Goal: Transaction & Acquisition: Purchase product/service

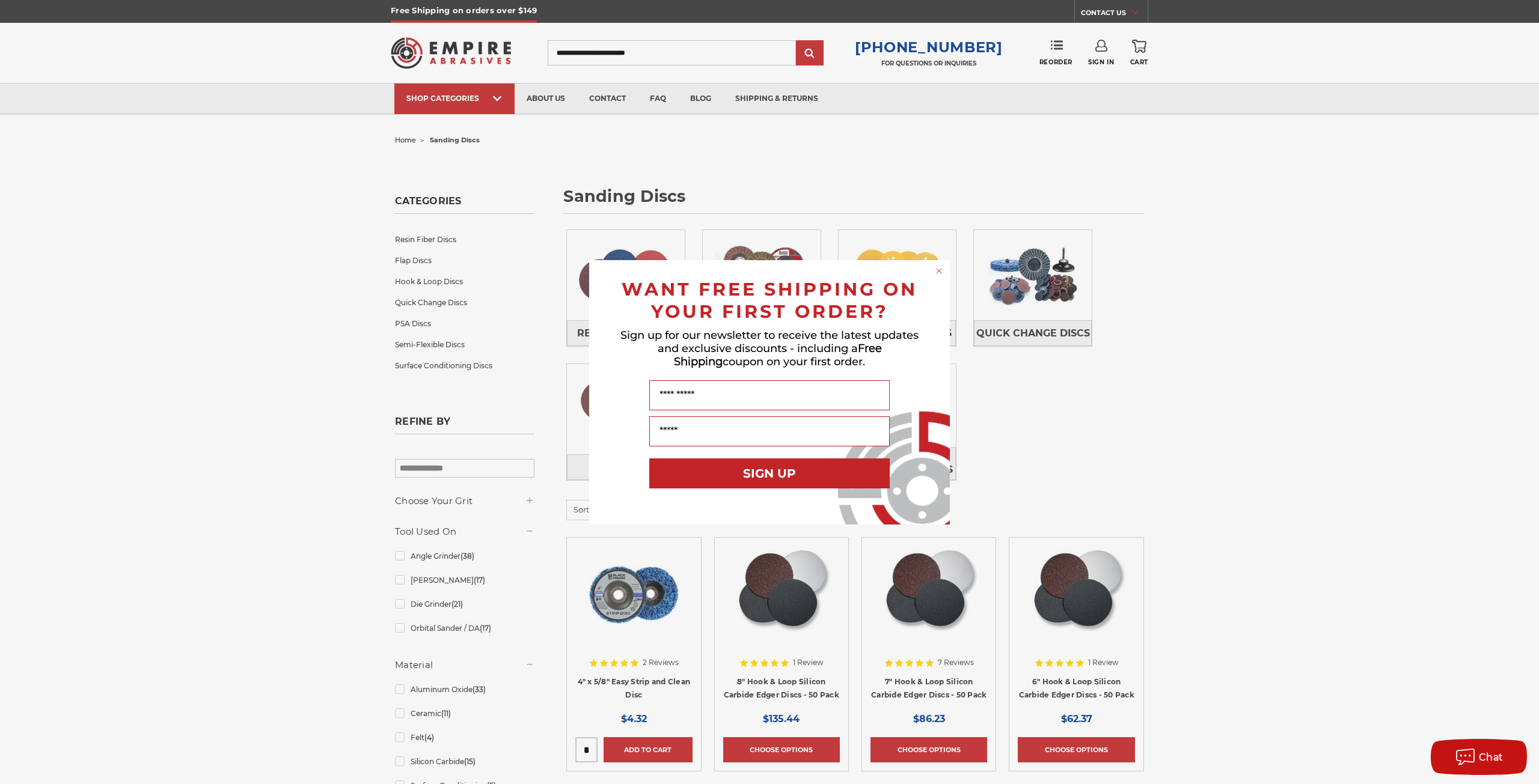
click at [931, 271] on form "WANT FREE SHIPPING ON YOUR FIRST ORDER? Sign up for our newsletter to receive t…" at bounding box center [770, 392] width 361 height 264
click at [935, 271] on circle "Close dialog" at bounding box center [939, 271] width 11 height 11
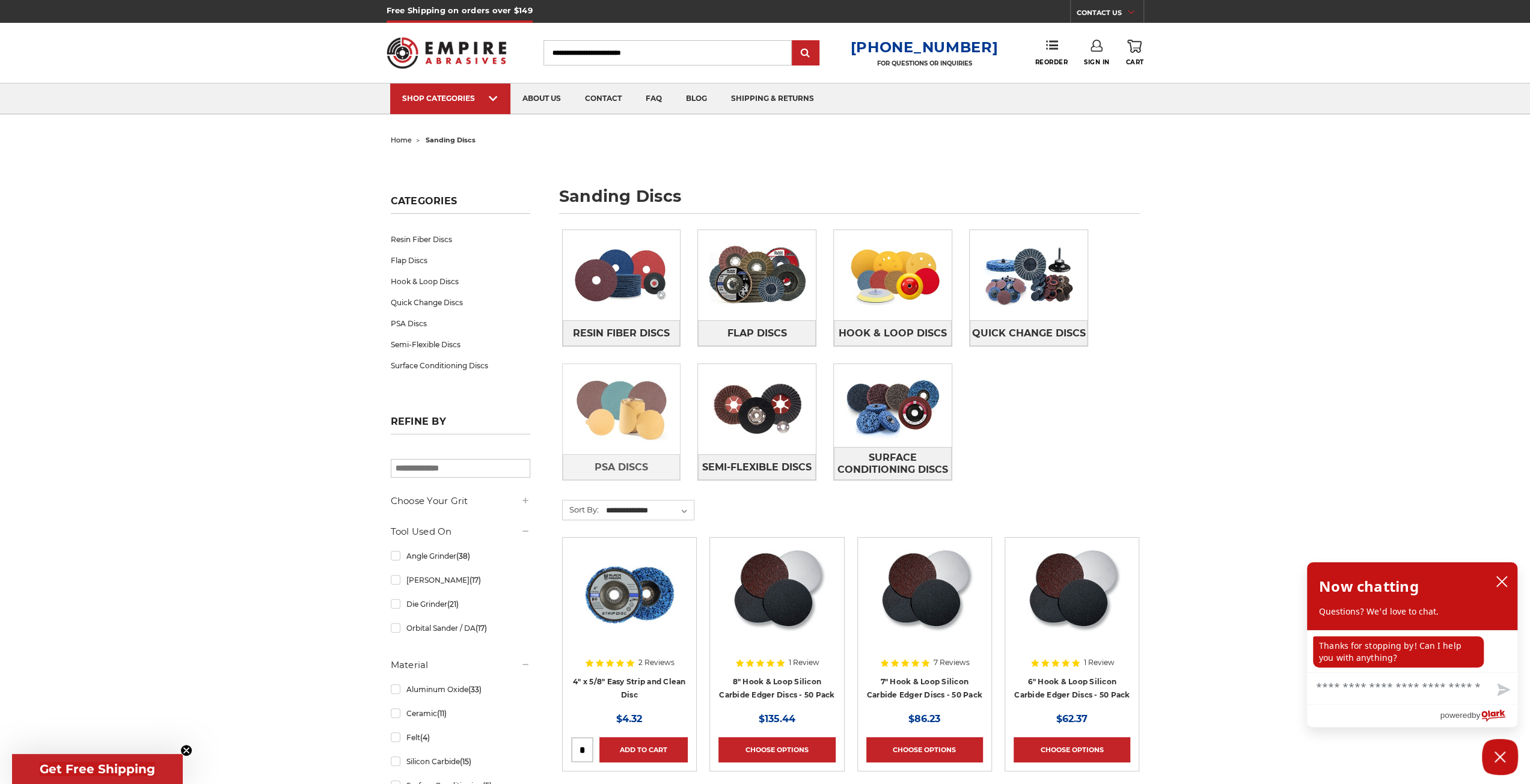
click at [631, 399] on img at bounding box center [622, 409] width 118 height 83
click at [631, 281] on img at bounding box center [622, 275] width 118 height 83
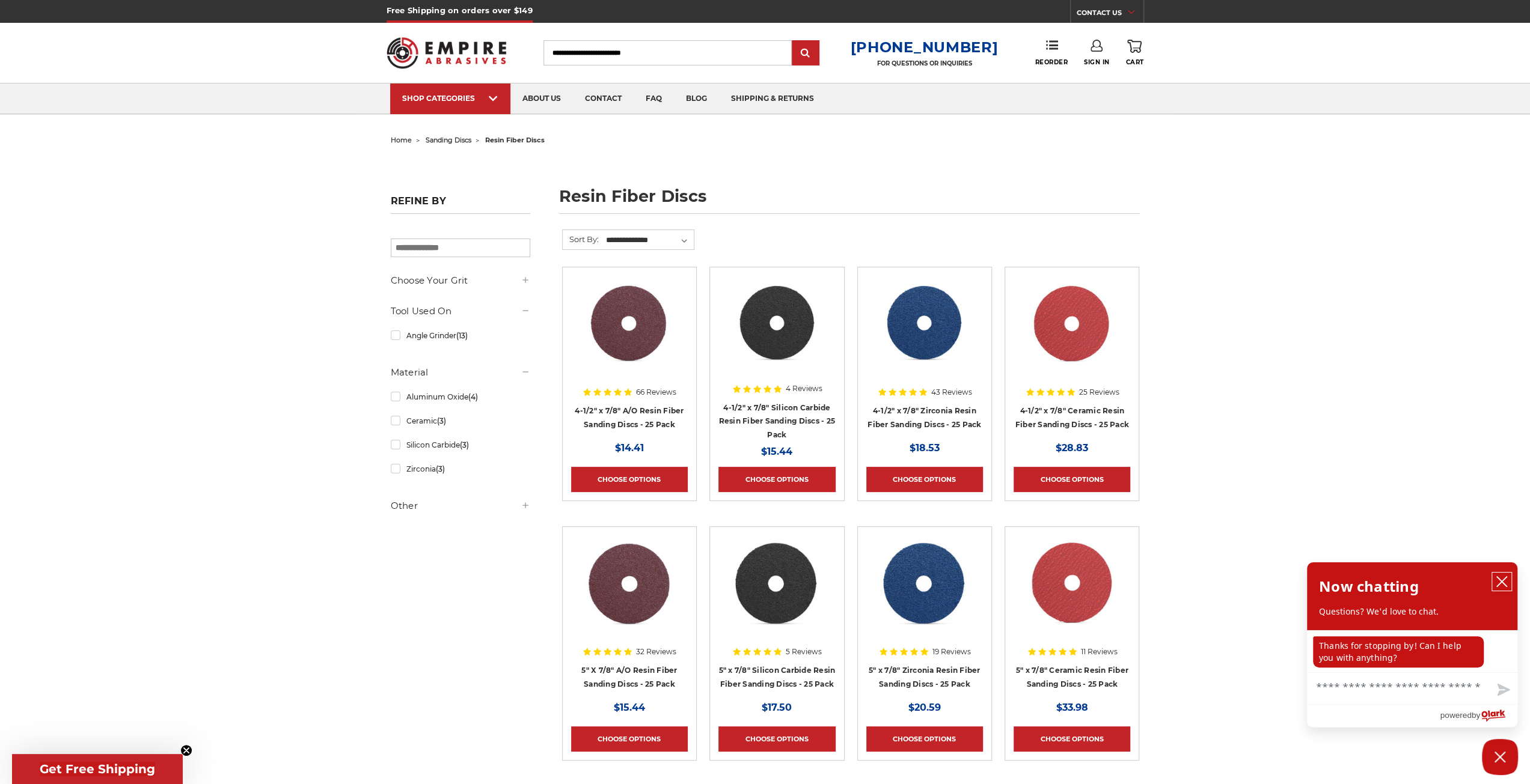
click at [1505, 588] on icon "close chatbox" at bounding box center [1501, 581] width 12 height 12
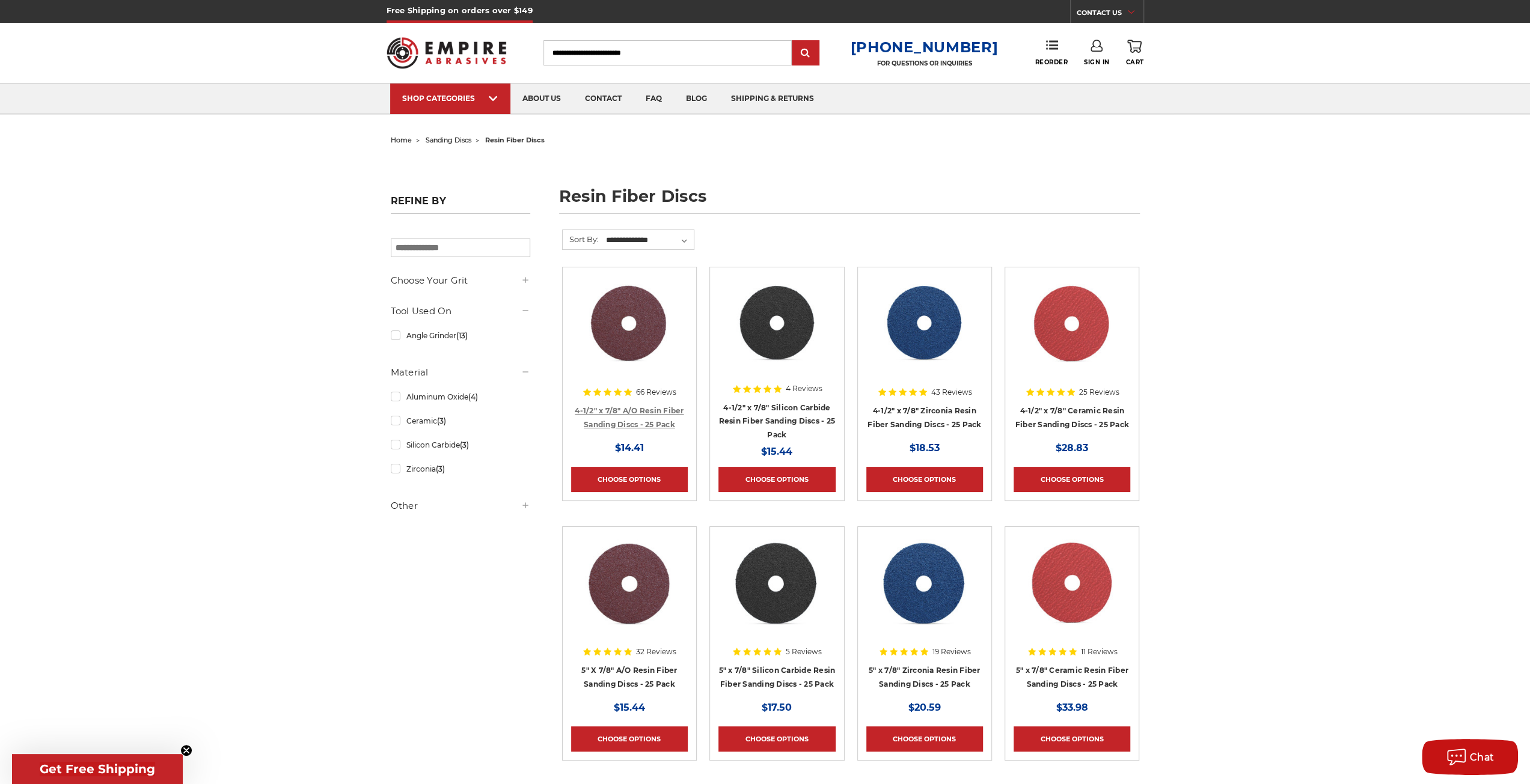
click at [636, 411] on link "4-1/2" x 7/8" A/O Resin Fiber Sanding Discs - 25 Pack" at bounding box center [629, 418] width 109 height 23
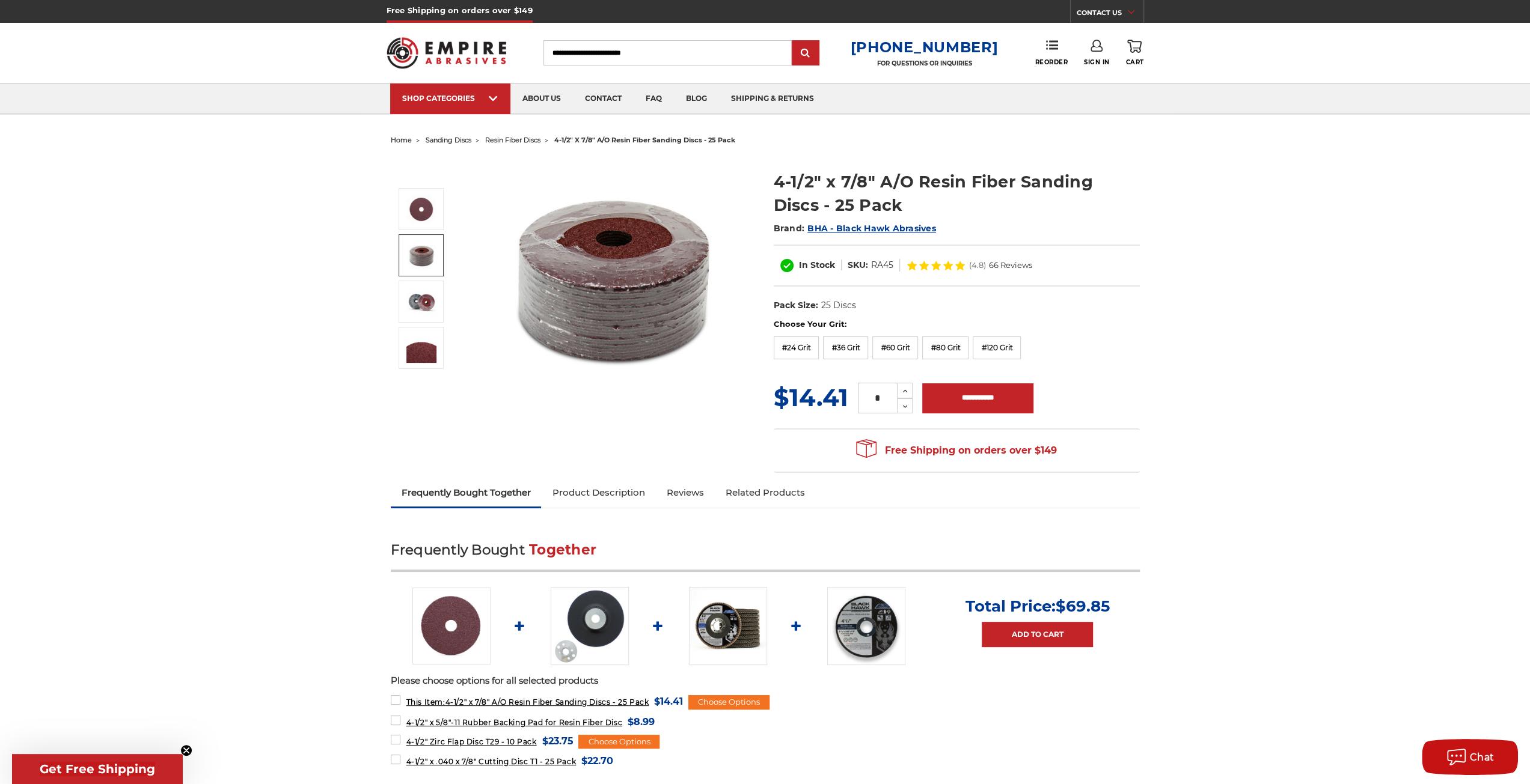
click at [568, 615] on img at bounding box center [589, 626] width 78 height 78
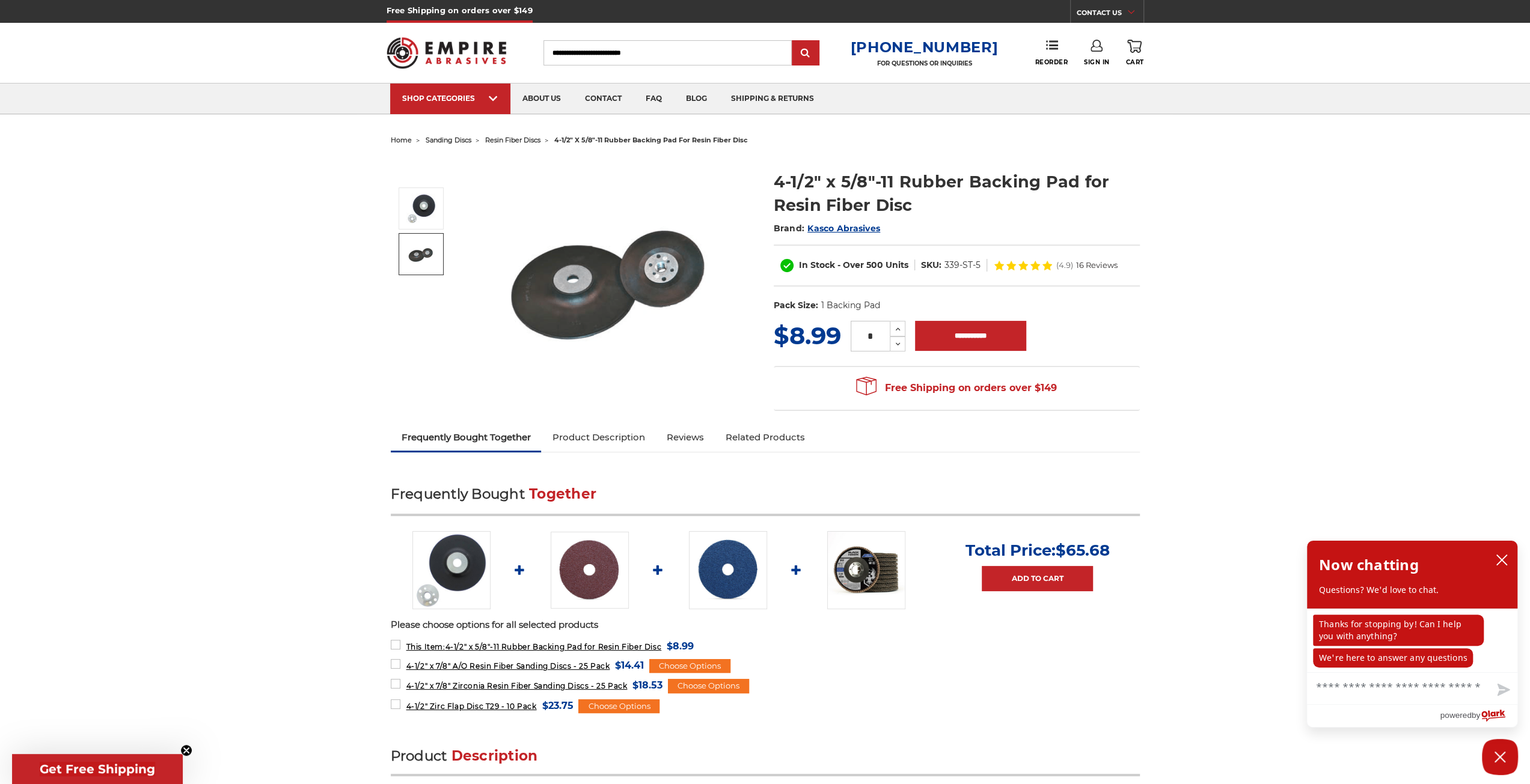
click at [419, 253] on img at bounding box center [421, 254] width 30 height 30
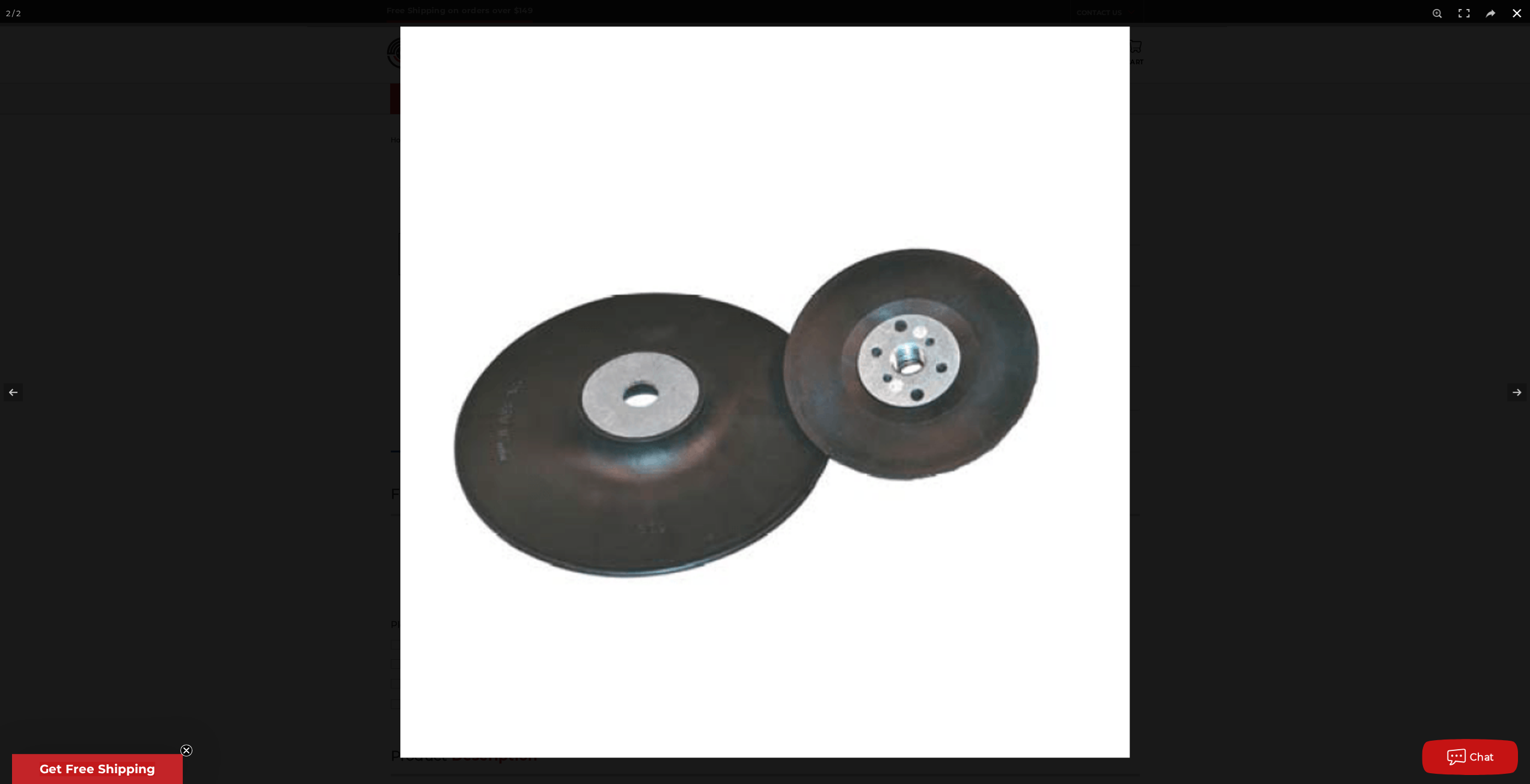
click at [346, 369] on div at bounding box center [765, 392] width 1530 height 784
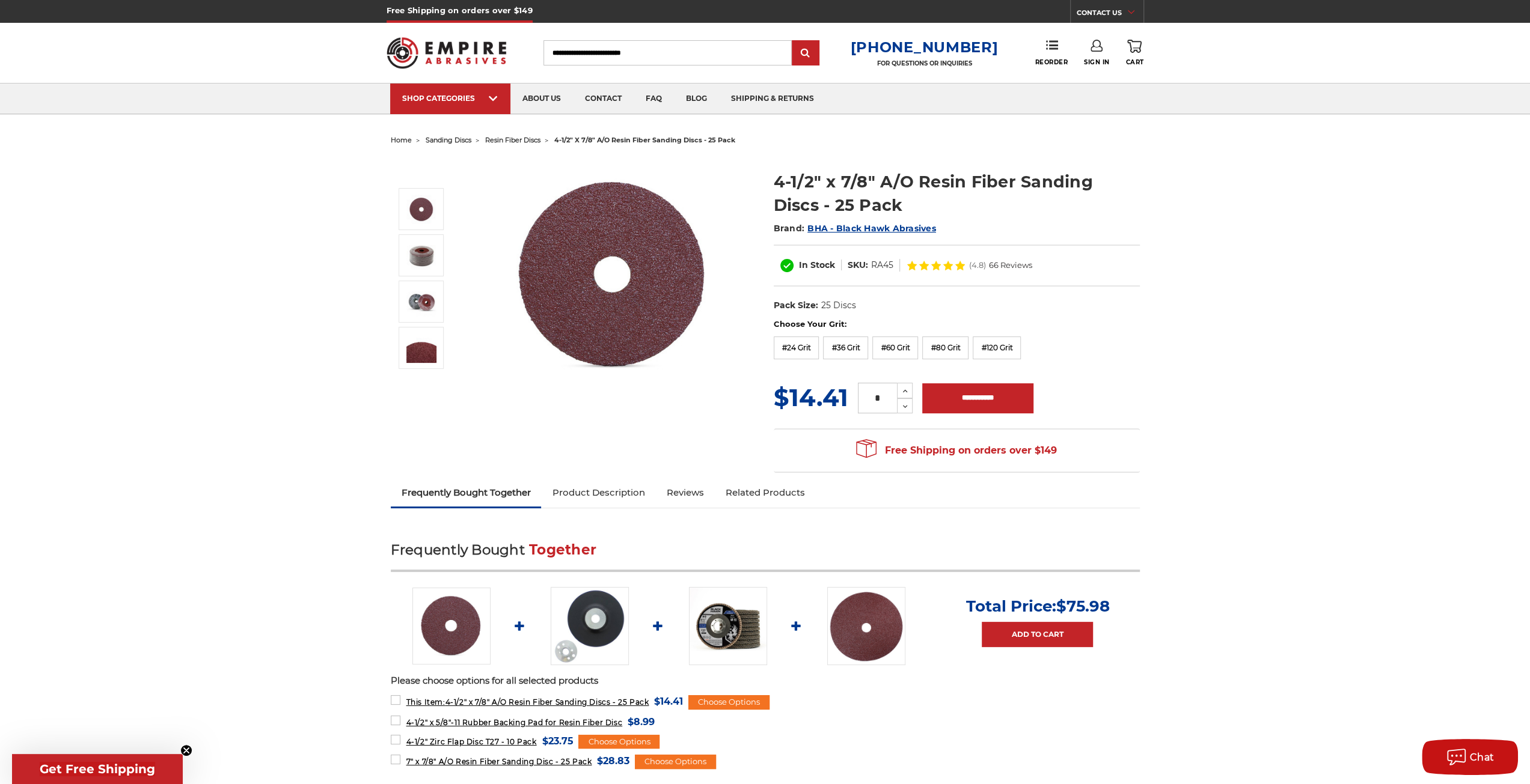
drag, startPoint x: 147, startPoint y: 158, endPoint x: 146, endPoint y: 146, distance: 12.0
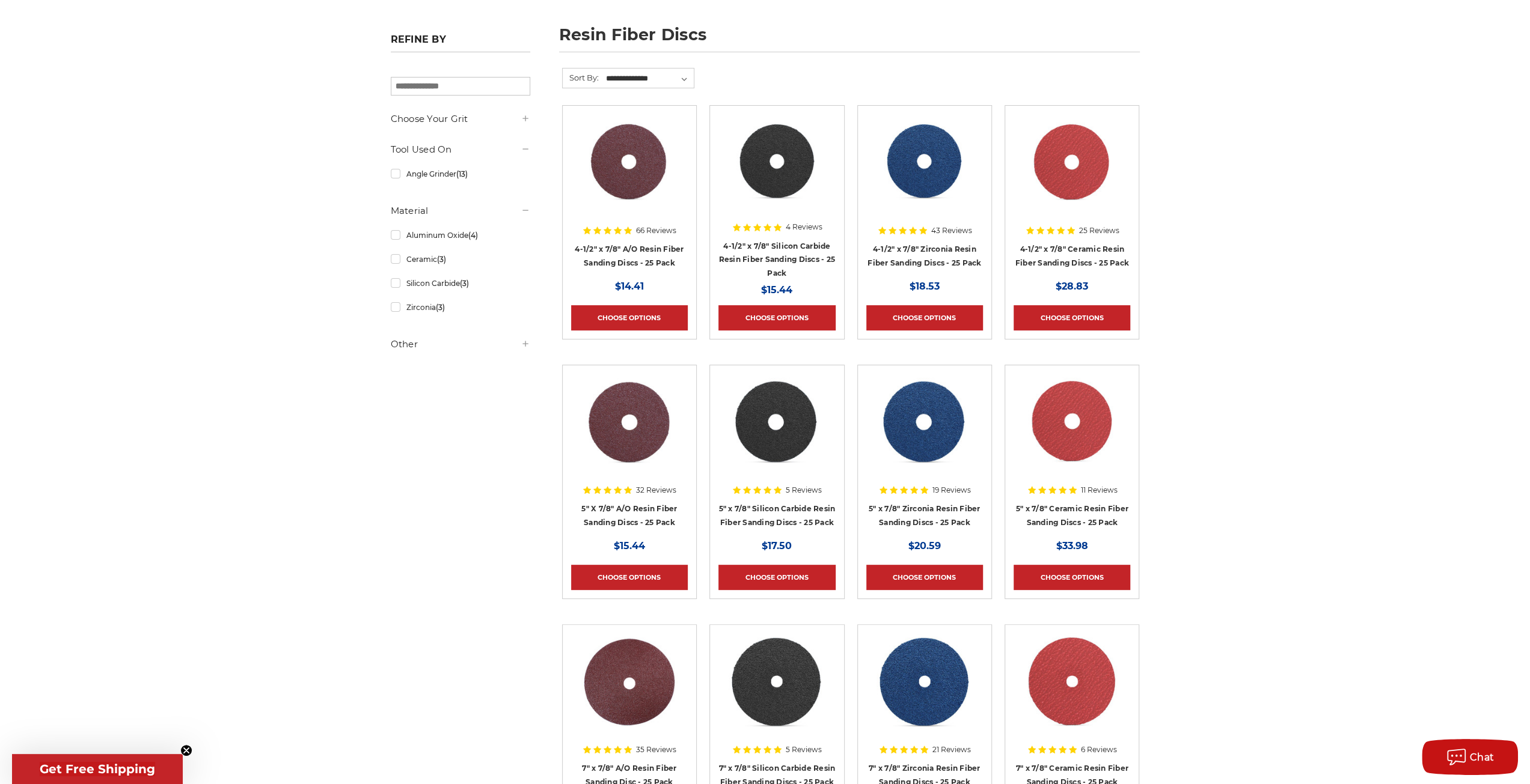
scroll to position [180, 0]
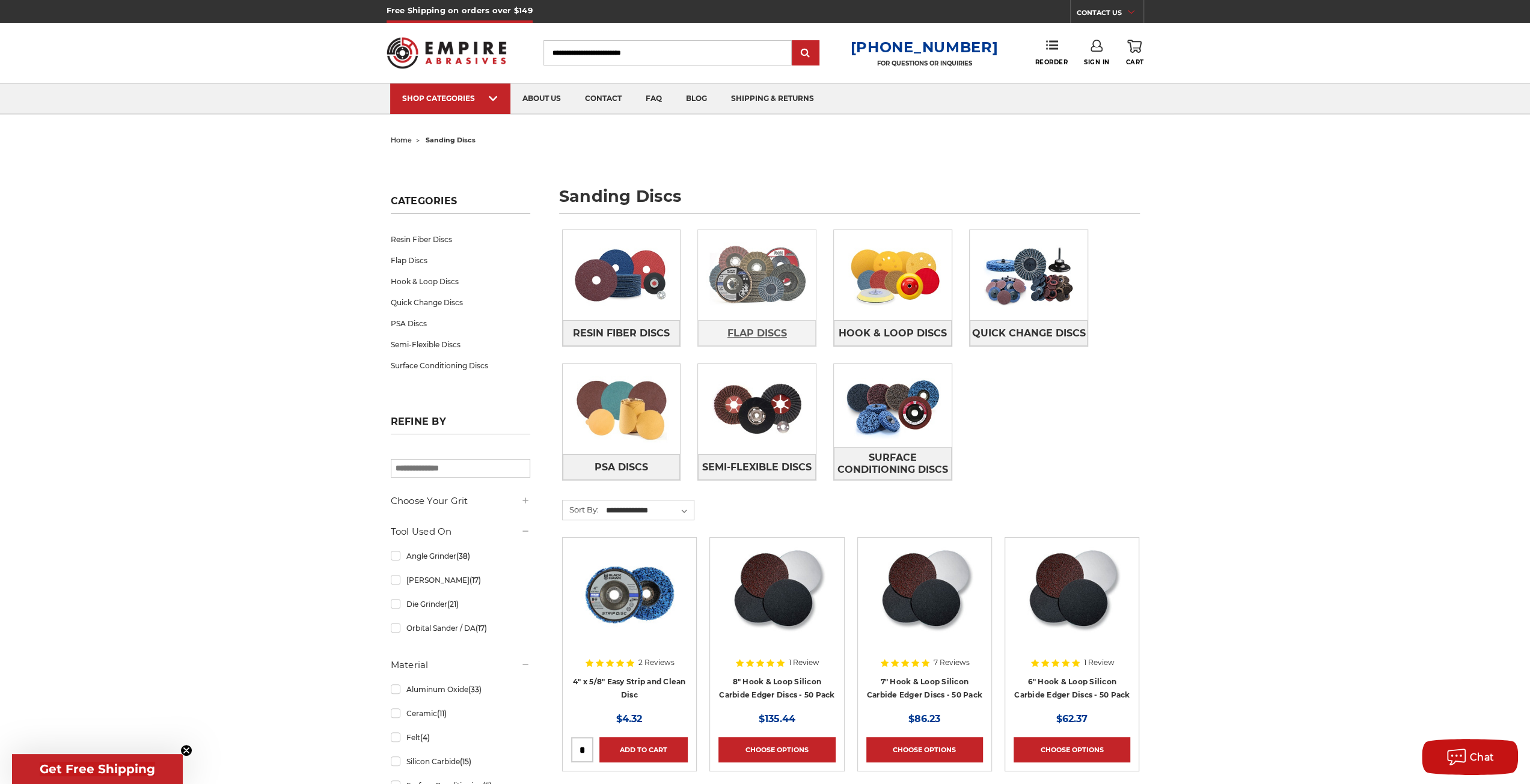
click at [754, 335] on span "Flap Discs" at bounding box center [757, 333] width 60 height 20
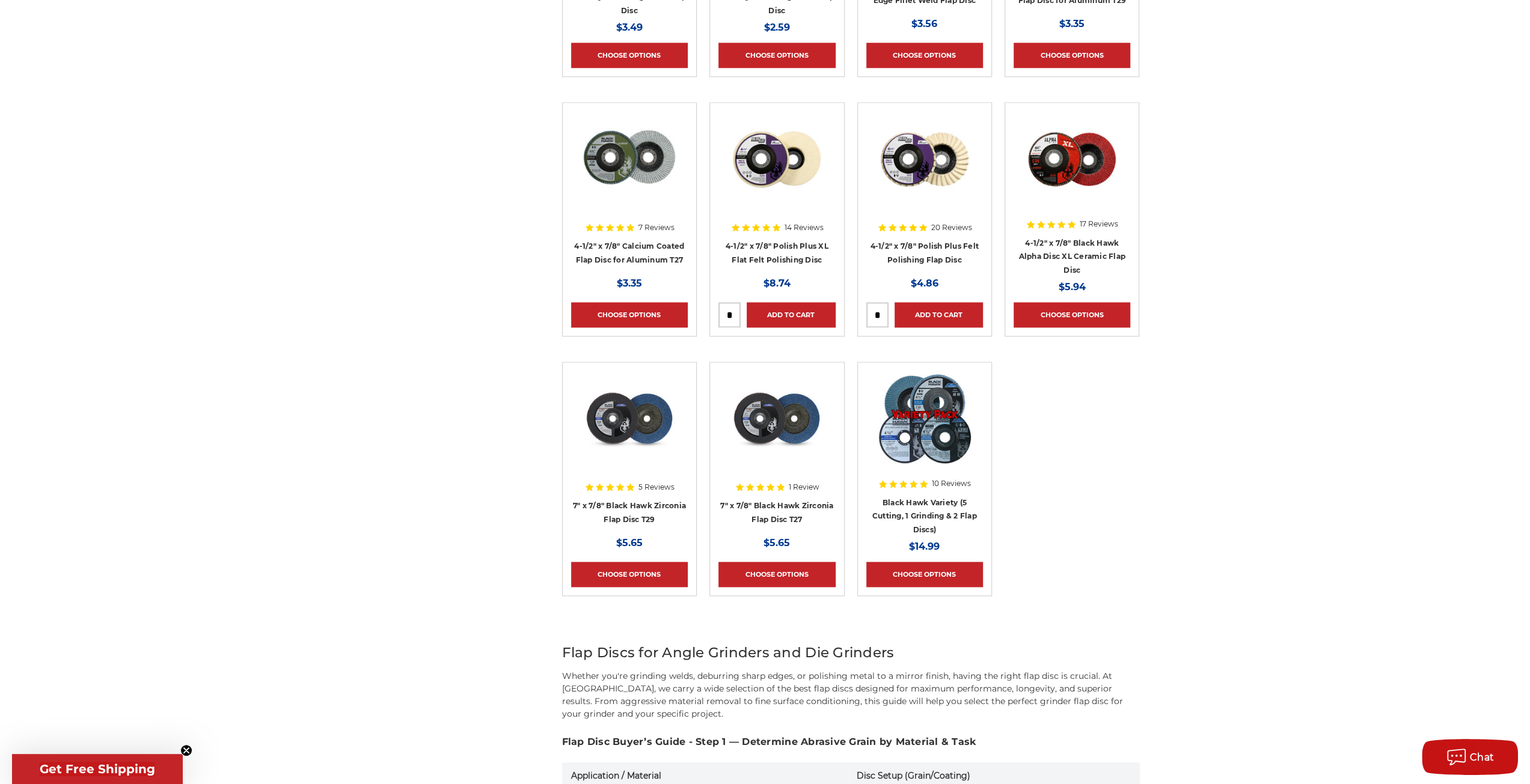
scroll to position [1202, 0]
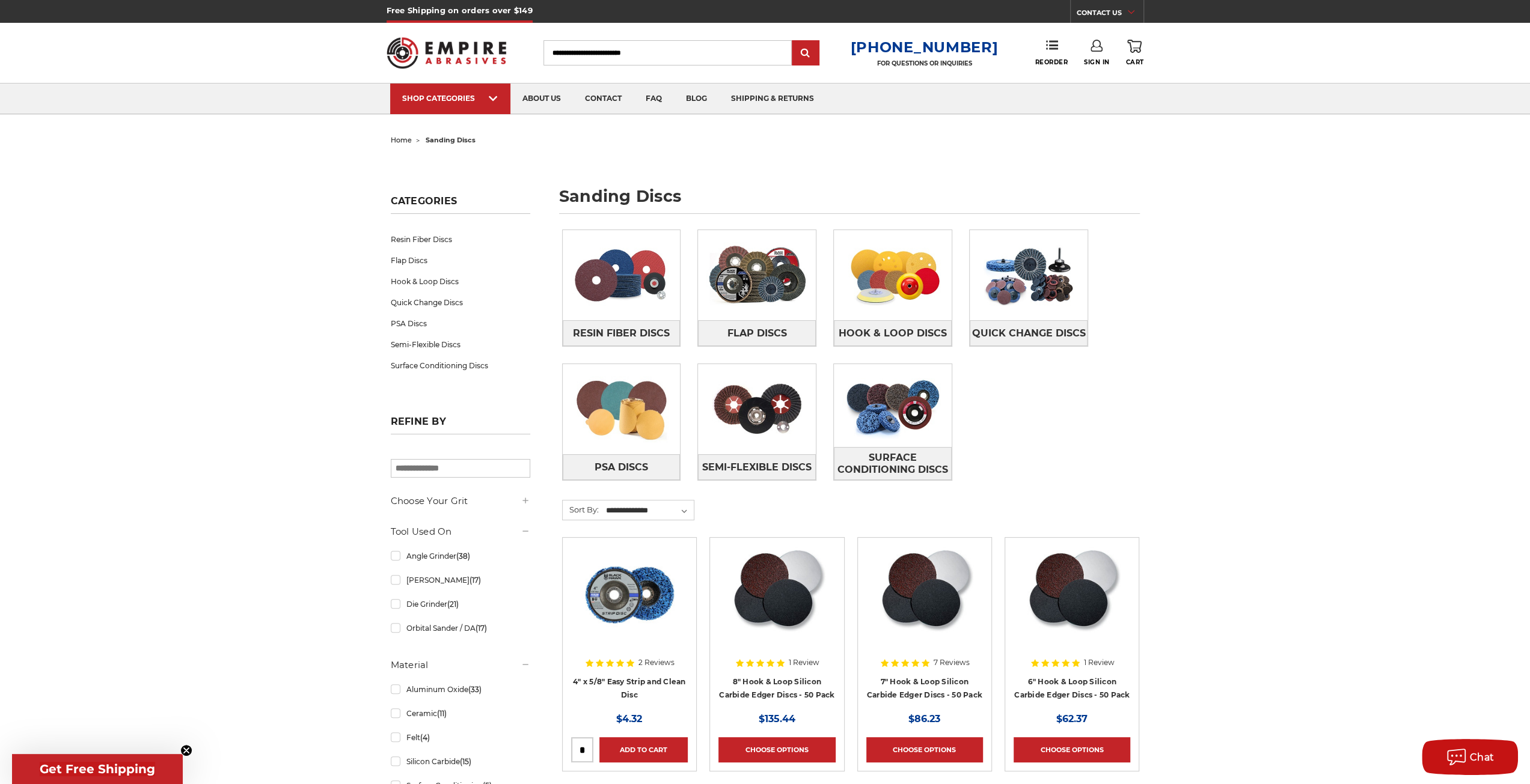
click at [1049, 329] on span "Quick Change Discs" at bounding box center [1028, 333] width 114 height 20
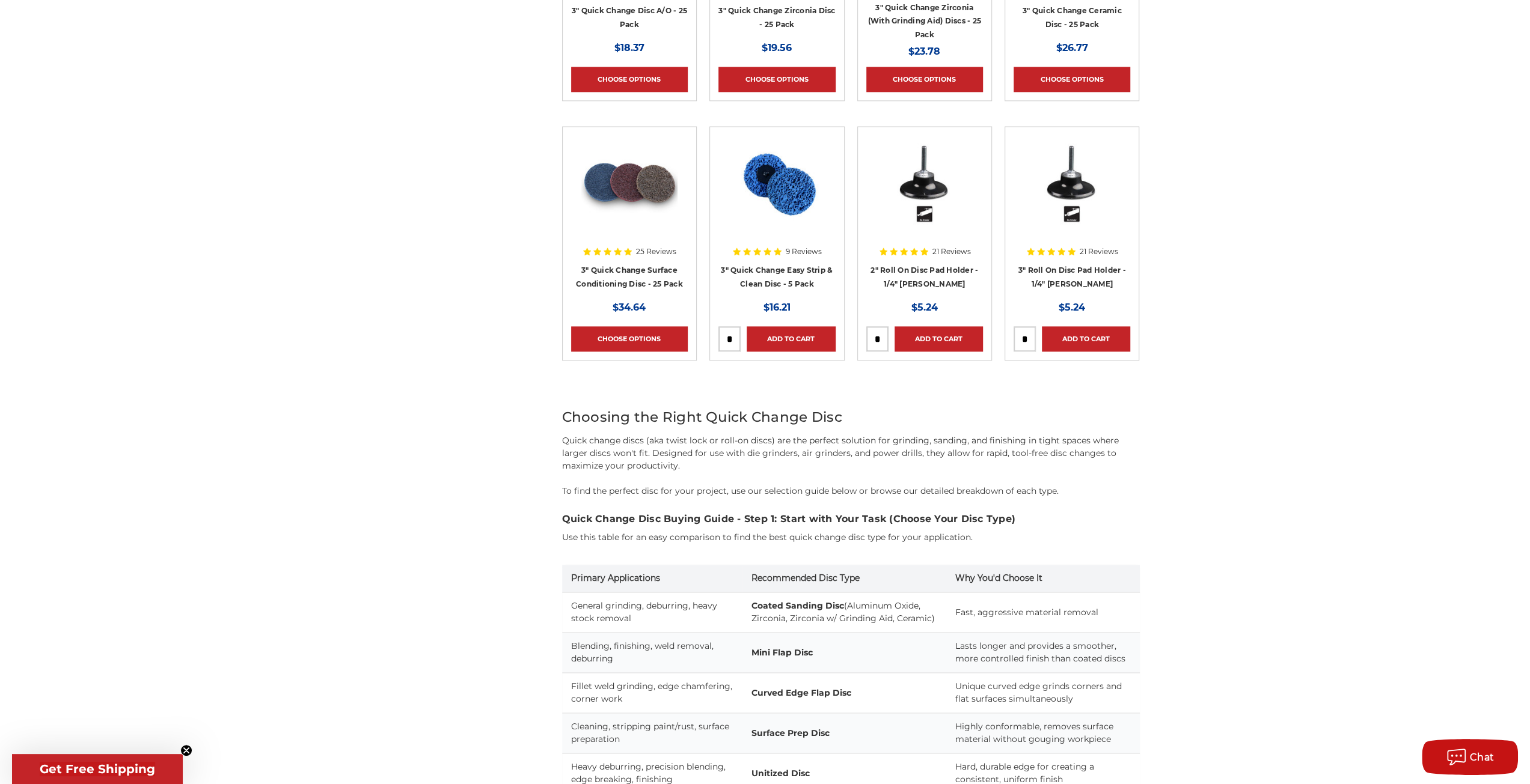
scroll to position [1503, 0]
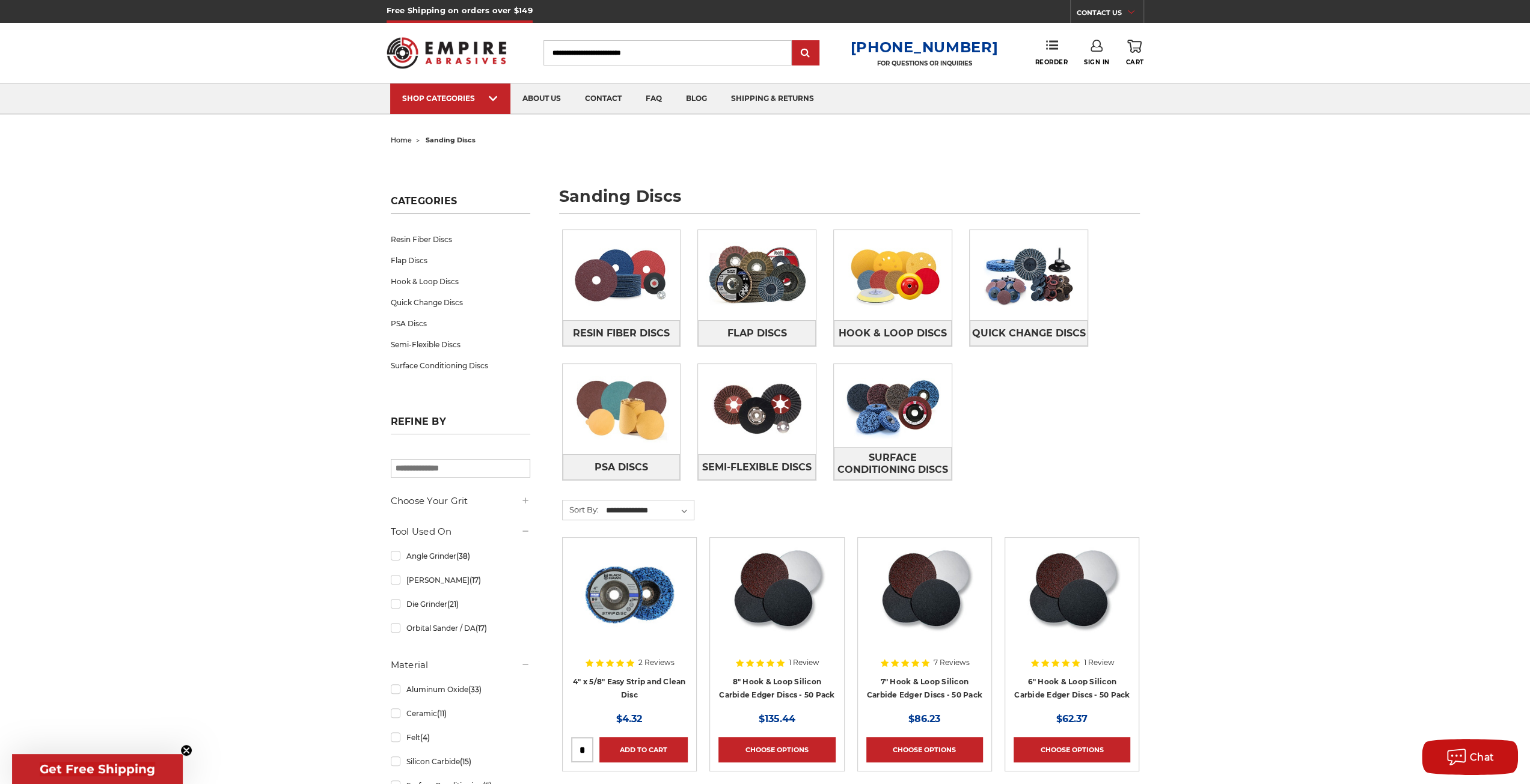
drag, startPoint x: 1232, startPoint y: 540, endPoint x: 1239, endPoint y: 536, distance: 8.1
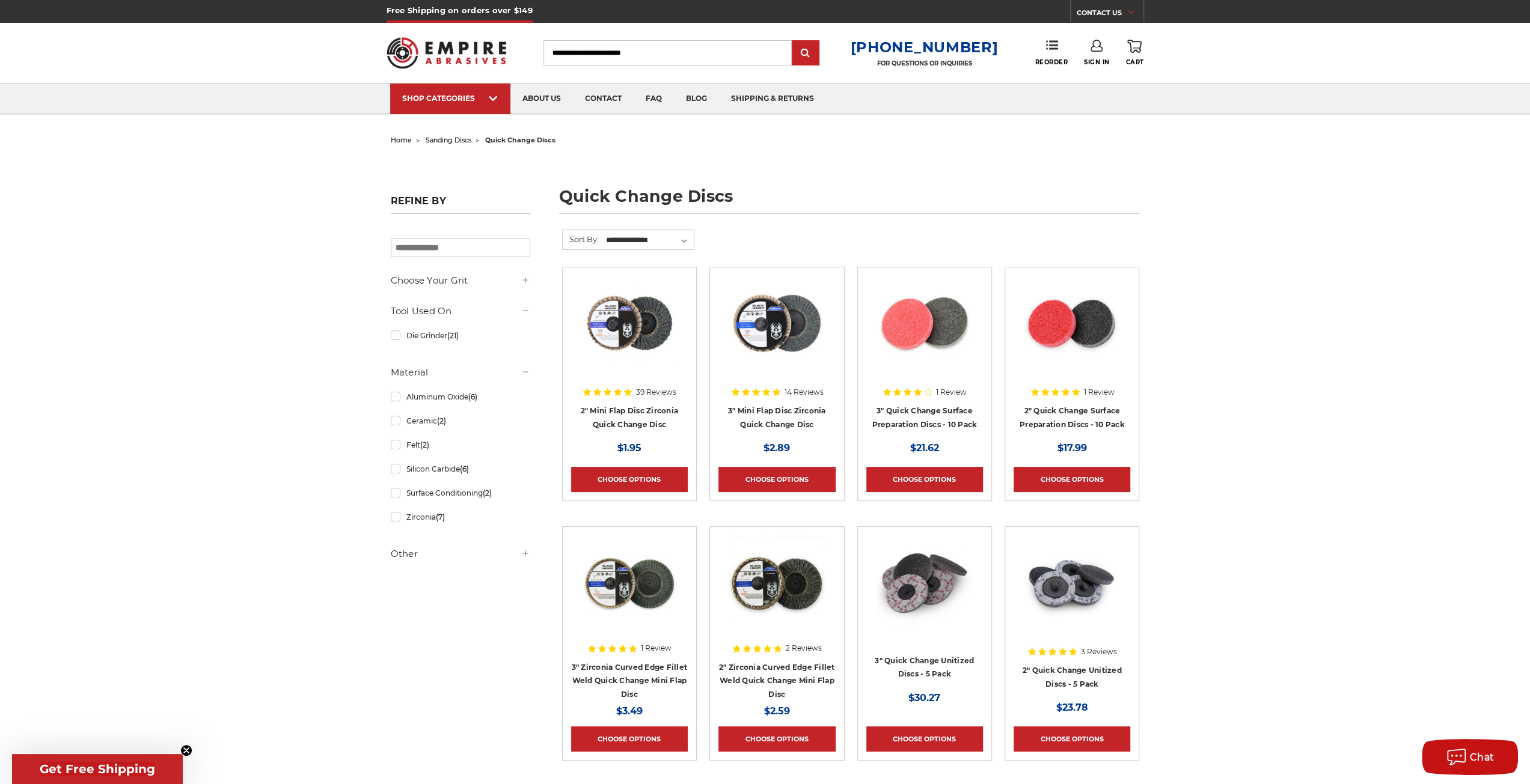
click at [410, 547] on h5 "Other" at bounding box center [461, 554] width 139 height 15
click at [432, 283] on h5 "Choose Your Grit" at bounding box center [461, 281] width 139 height 15
click at [393, 306] on link "#36 Grit (6)" at bounding box center [461, 305] width 139 height 21
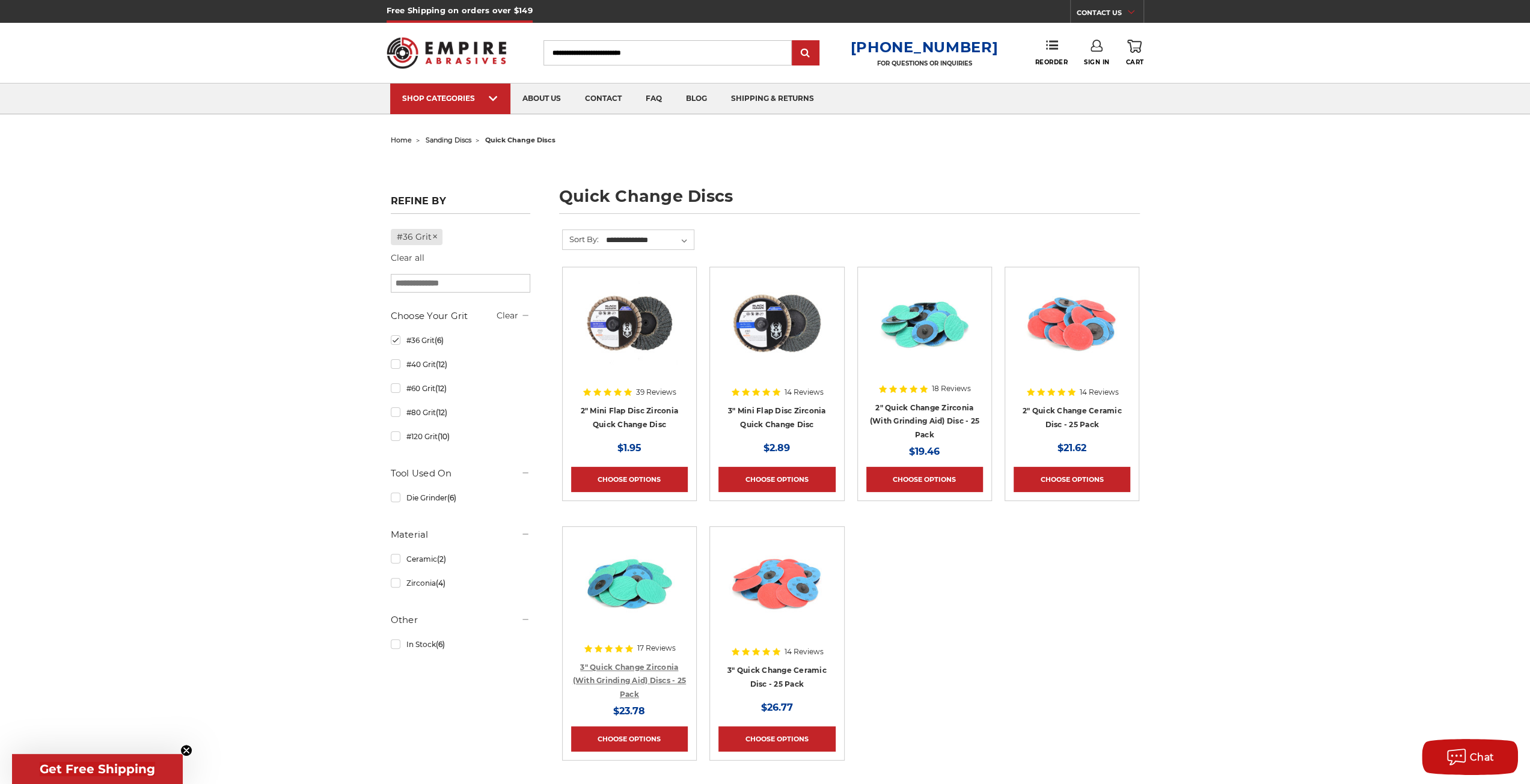
click at [632, 677] on link "3" Quick Change Zirconia (With Grinding Aid) Discs - 25 Pack" at bounding box center [630, 681] width 114 height 36
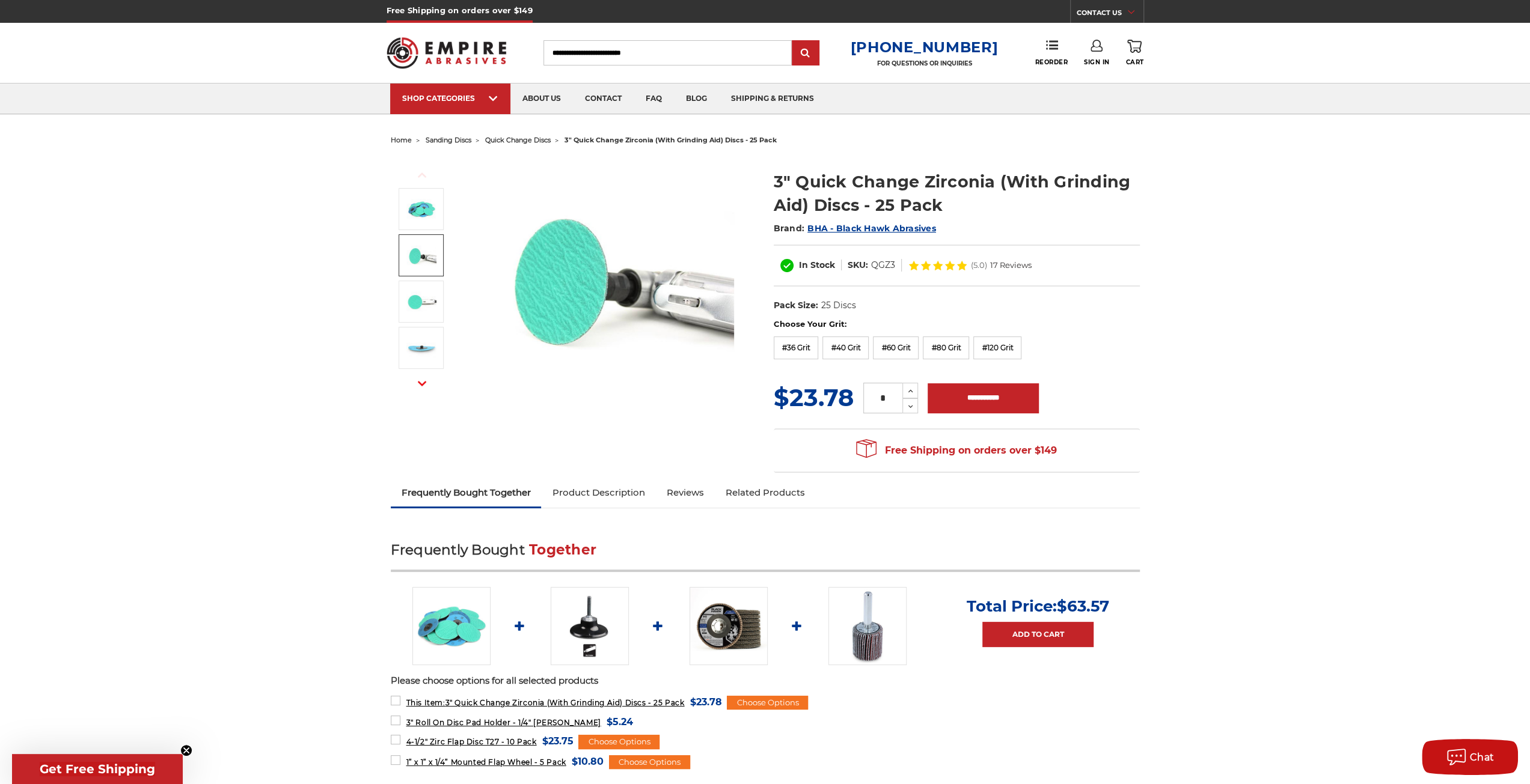
click at [416, 250] on img at bounding box center [421, 255] width 30 height 30
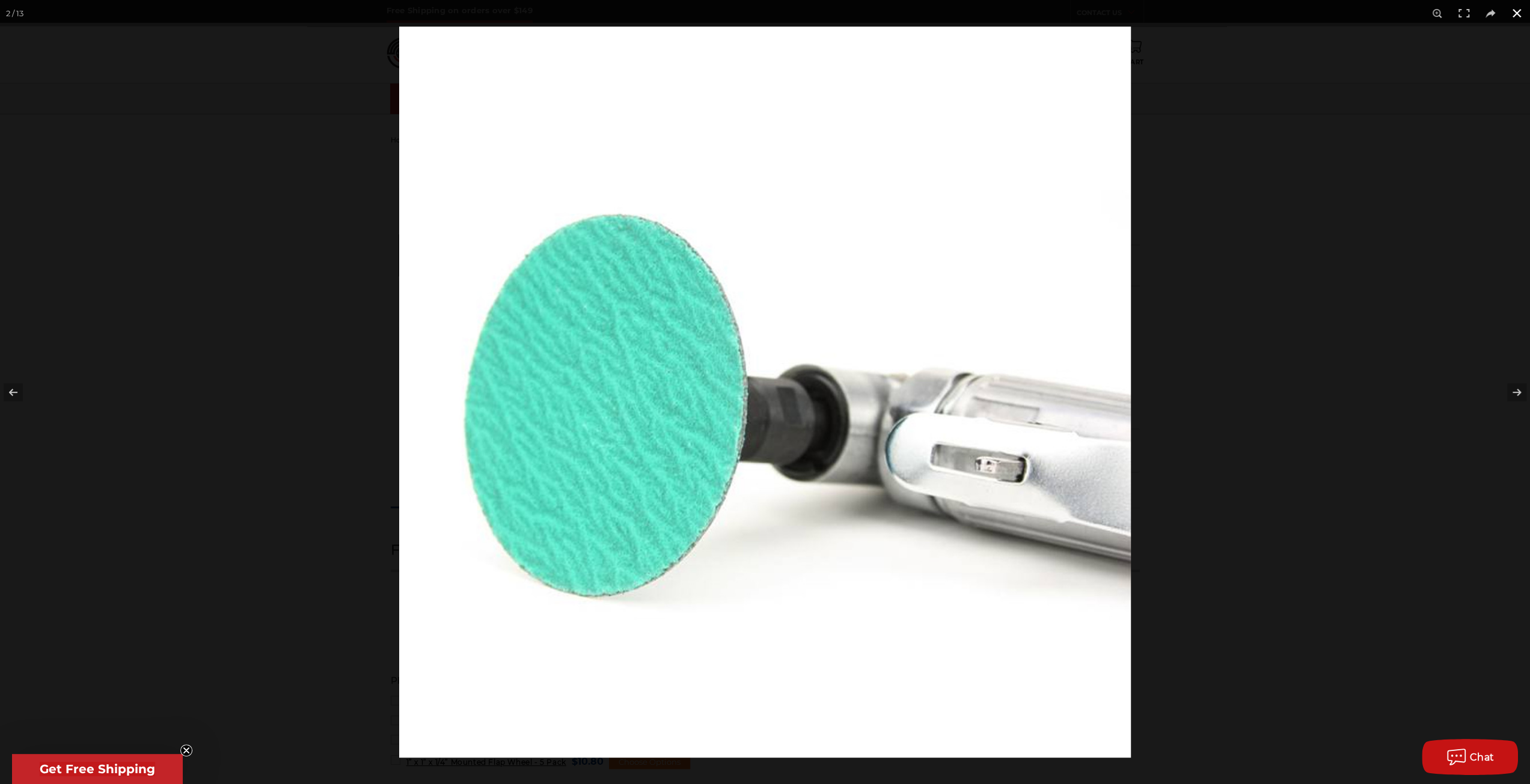
click at [1517, 16] on button at bounding box center [1517, 13] width 27 height 27
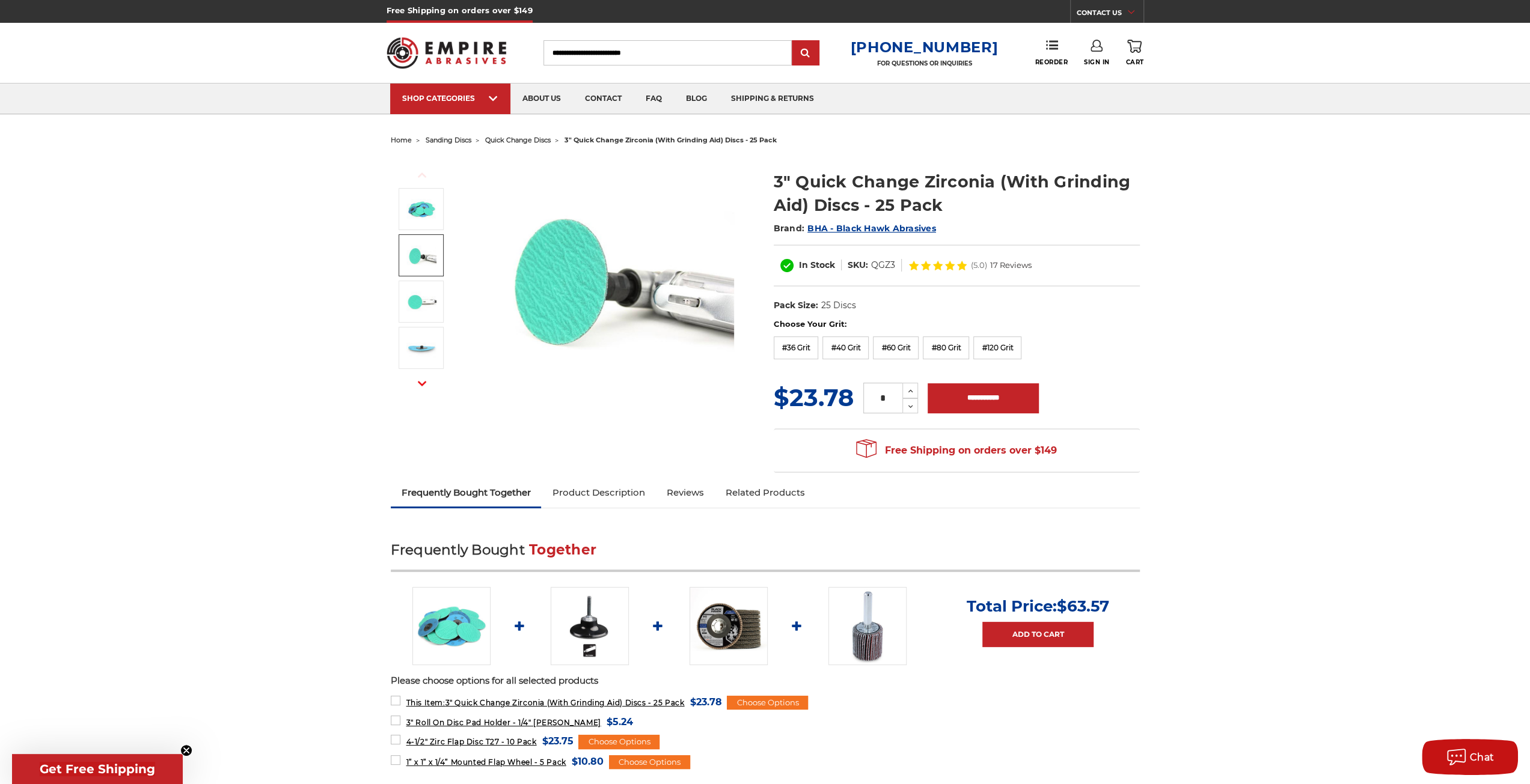
drag, startPoint x: 1429, startPoint y: 235, endPoint x: 1410, endPoint y: 236, distance: 19.0
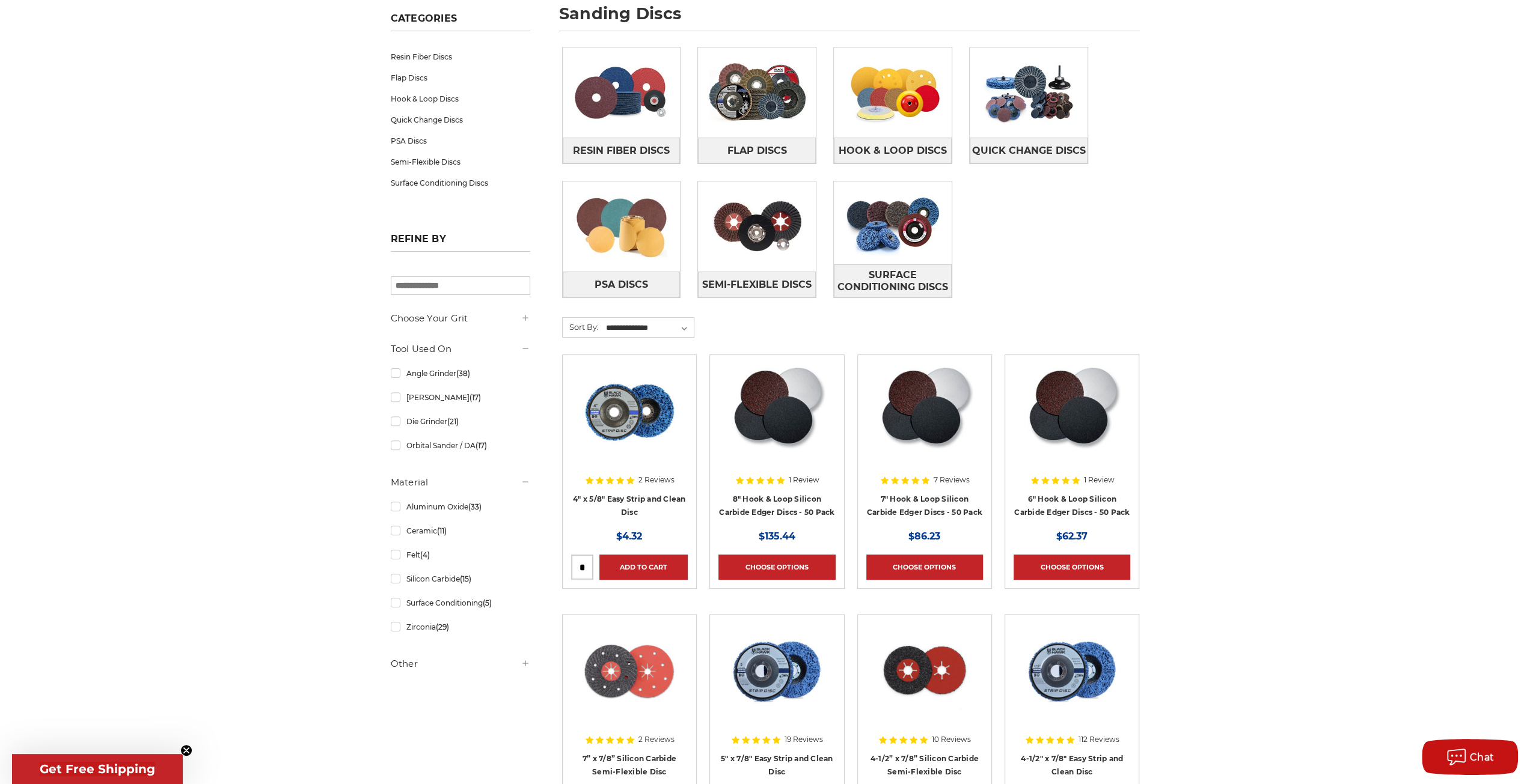
scroll to position [120, 0]
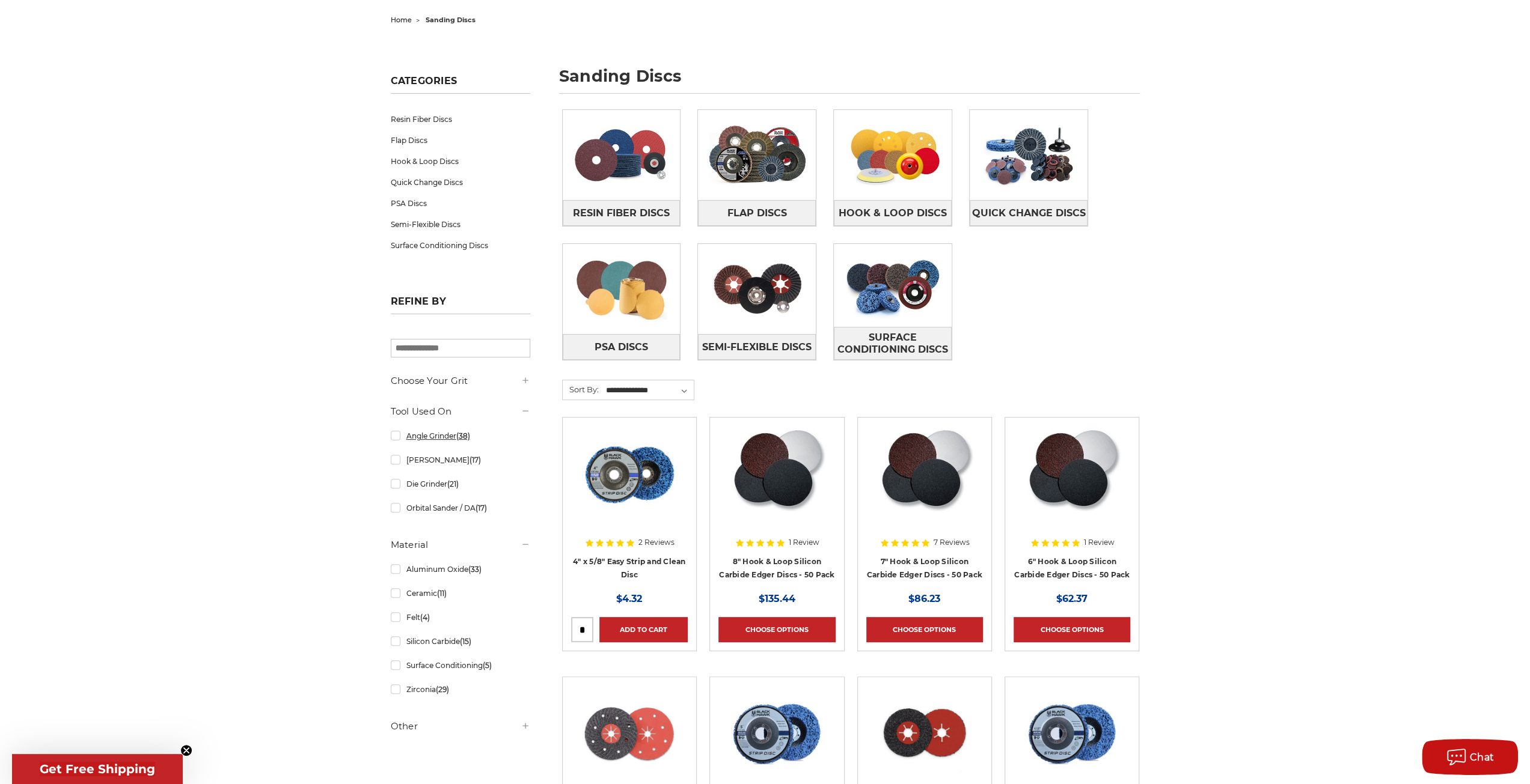
click at [392, 433] on link "Angle Grinder (38)" at bounding box center [461, 436] width 139 height 21
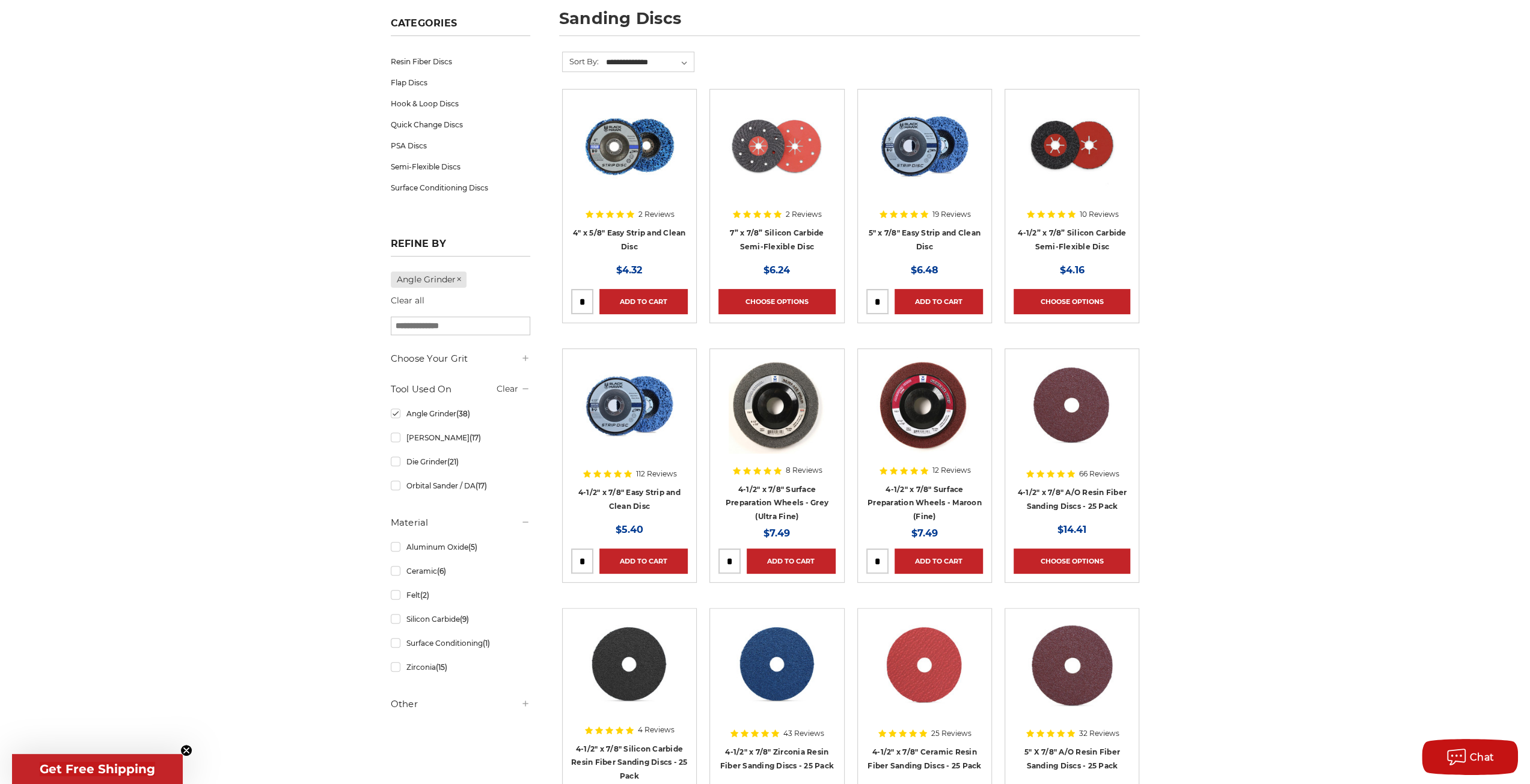
scroll to position [180, 0]
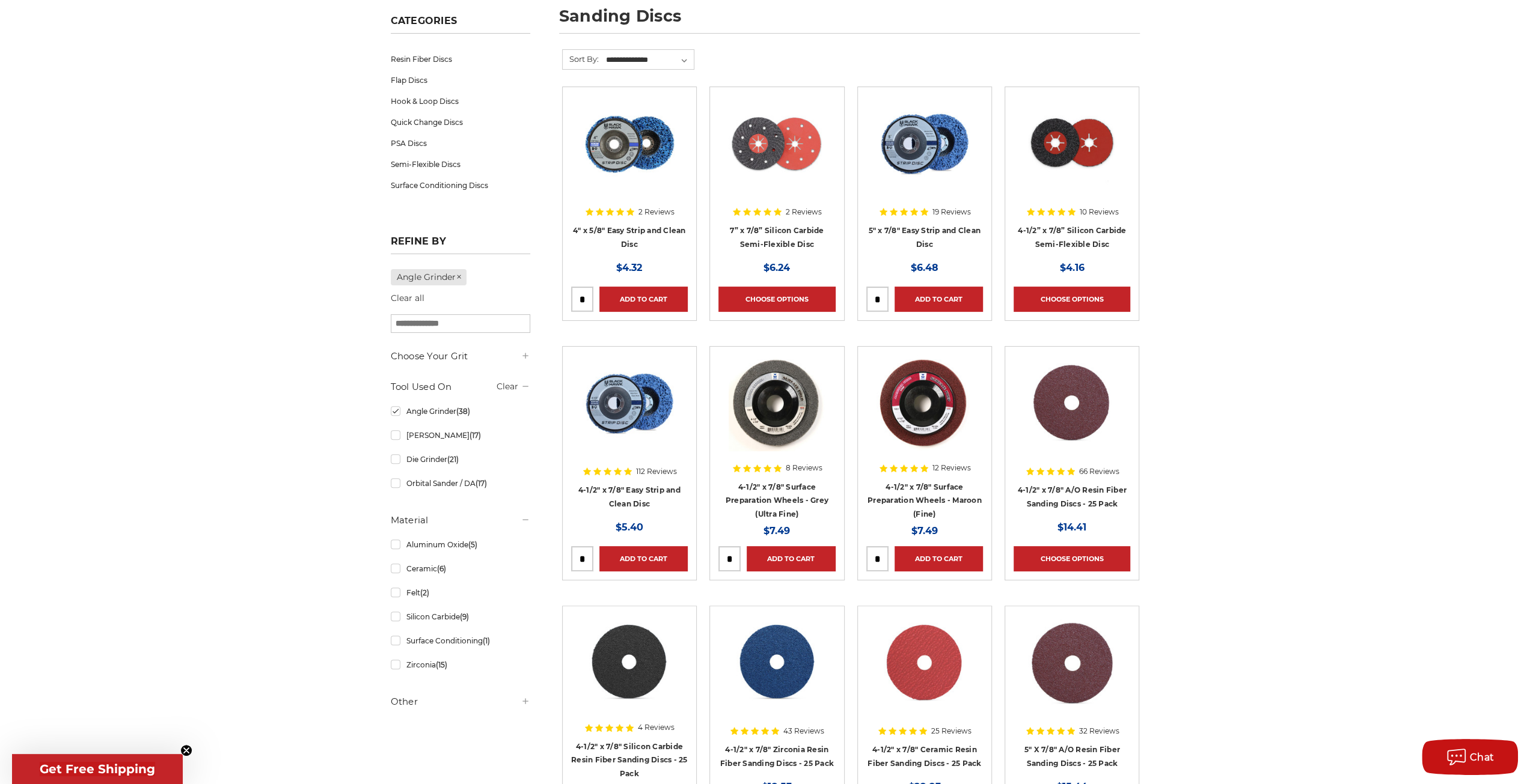
click at [425, 701] on h5 "Other" at bounding box center [461, 702] width 139 height 15
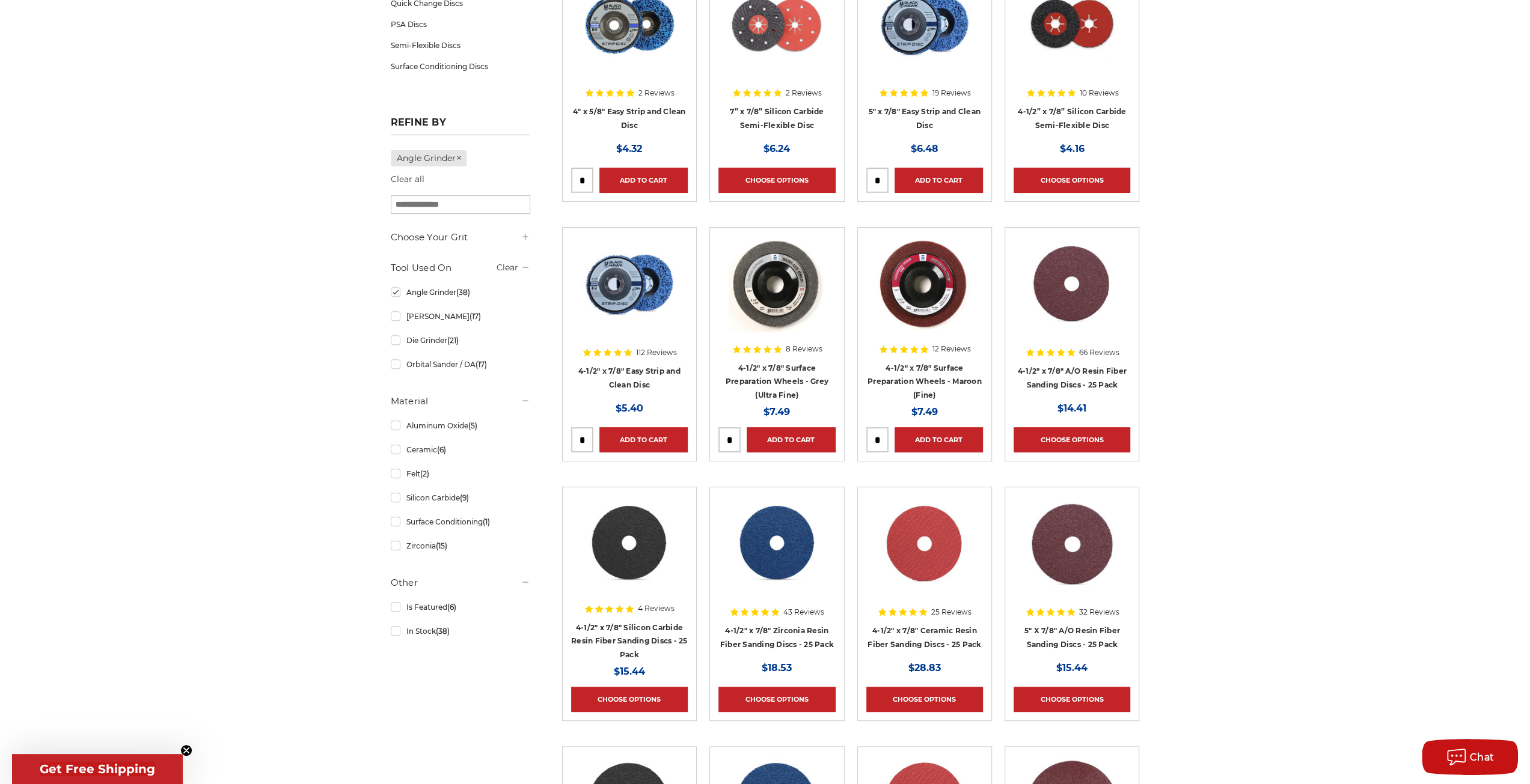
scroll to position [300, 0]
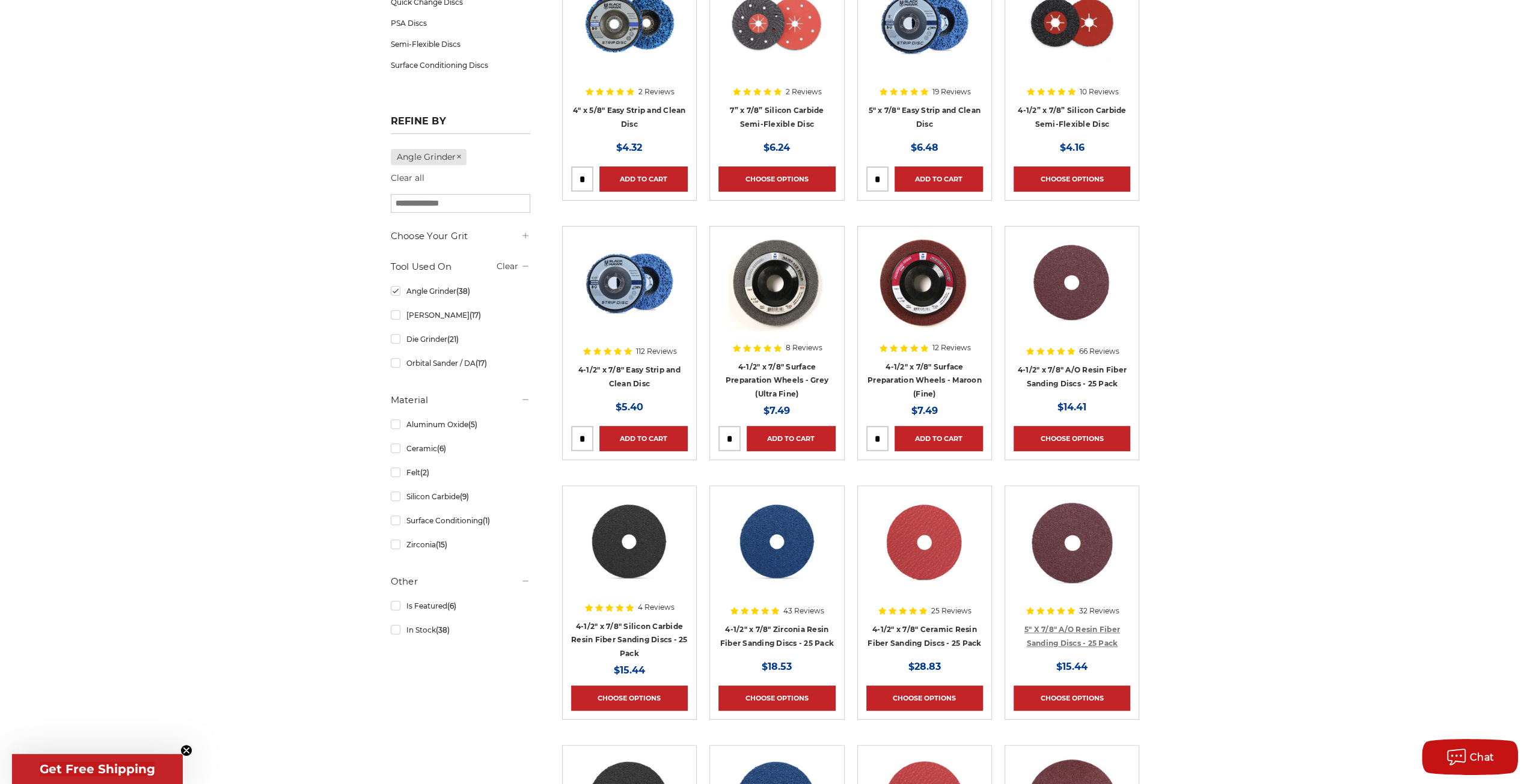
click at [1049, 639] on link "5" X 7/8" A/O Resin Fiber Sanding Discs - 25 Pack" at bounding box center [1072, 636] width 96 height 23
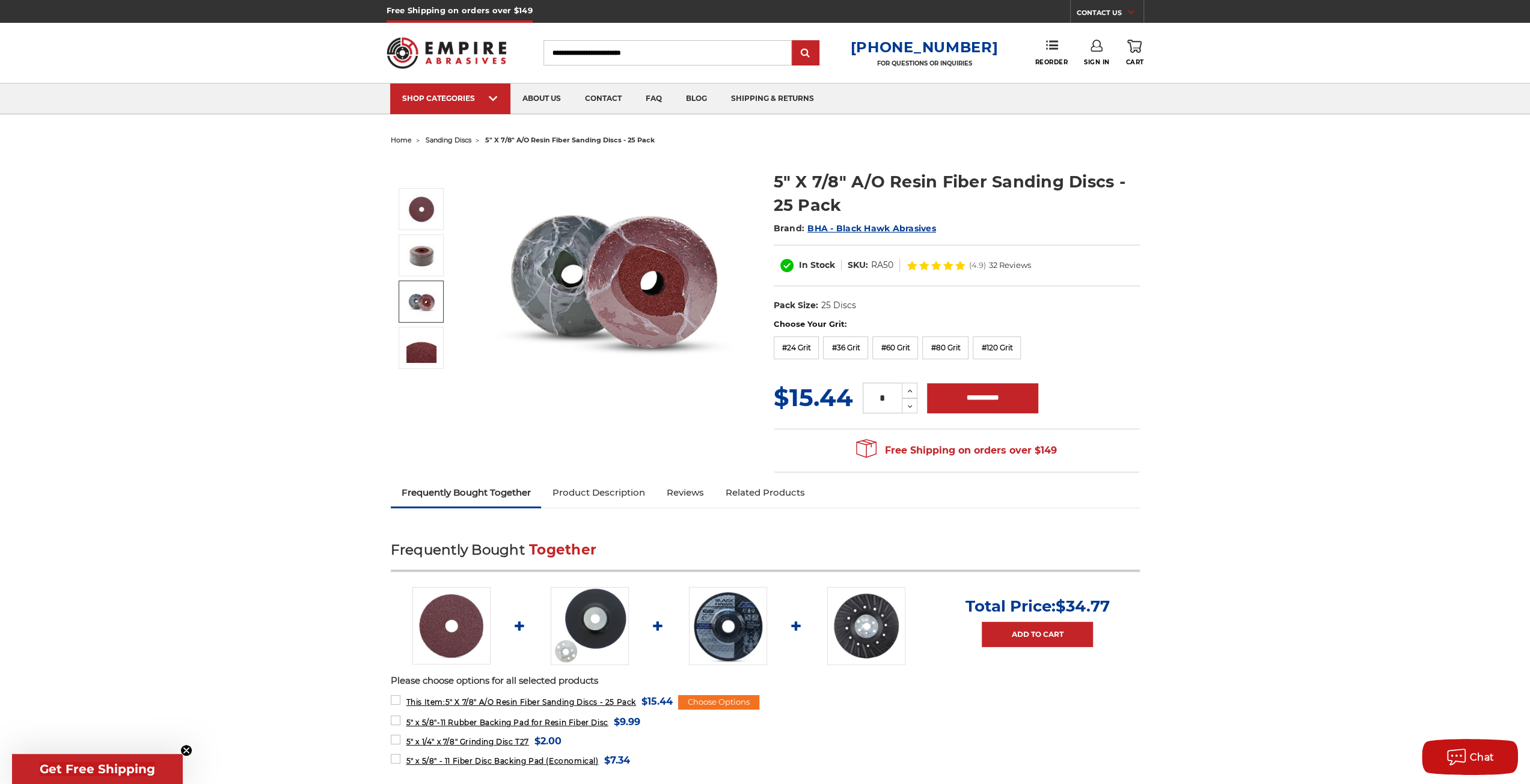
click at [586, 628] on img at bounding box center [589, 626] width 78 height 78
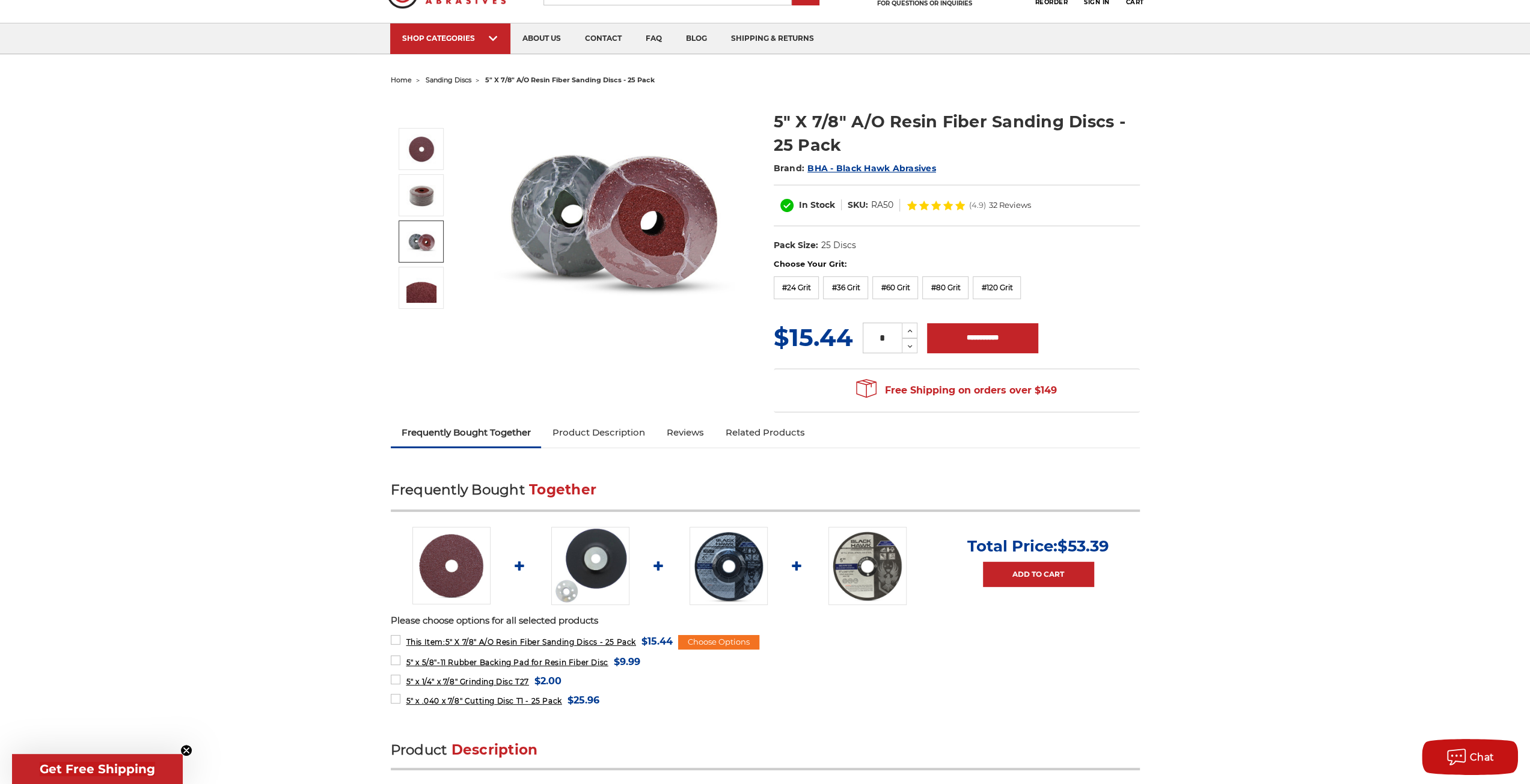
click at [618, 562] on img at bounding box center [590, 566] width 78 height 78
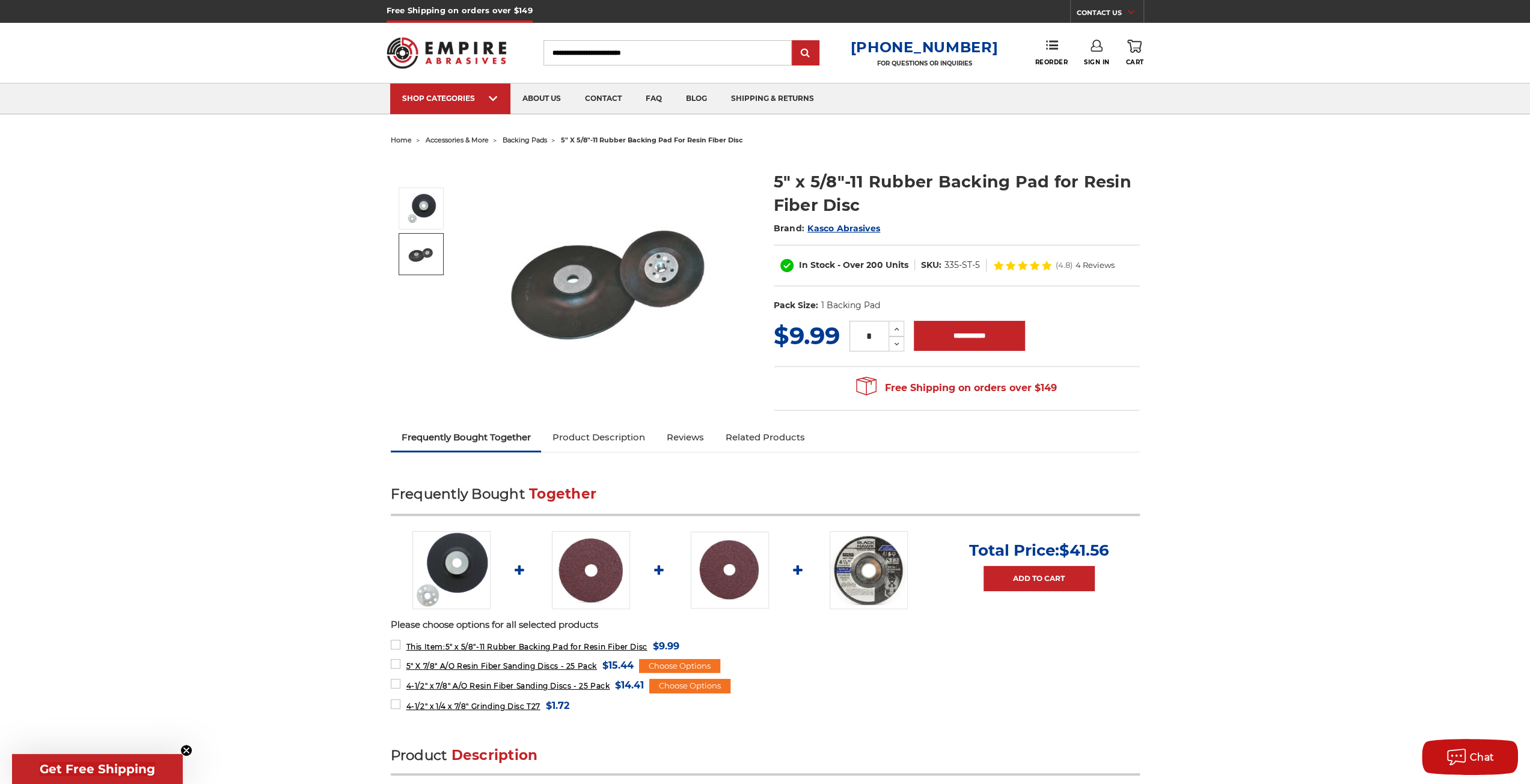
click at [656, 278] on img at bounding box center [614, 278] width 241 height 242
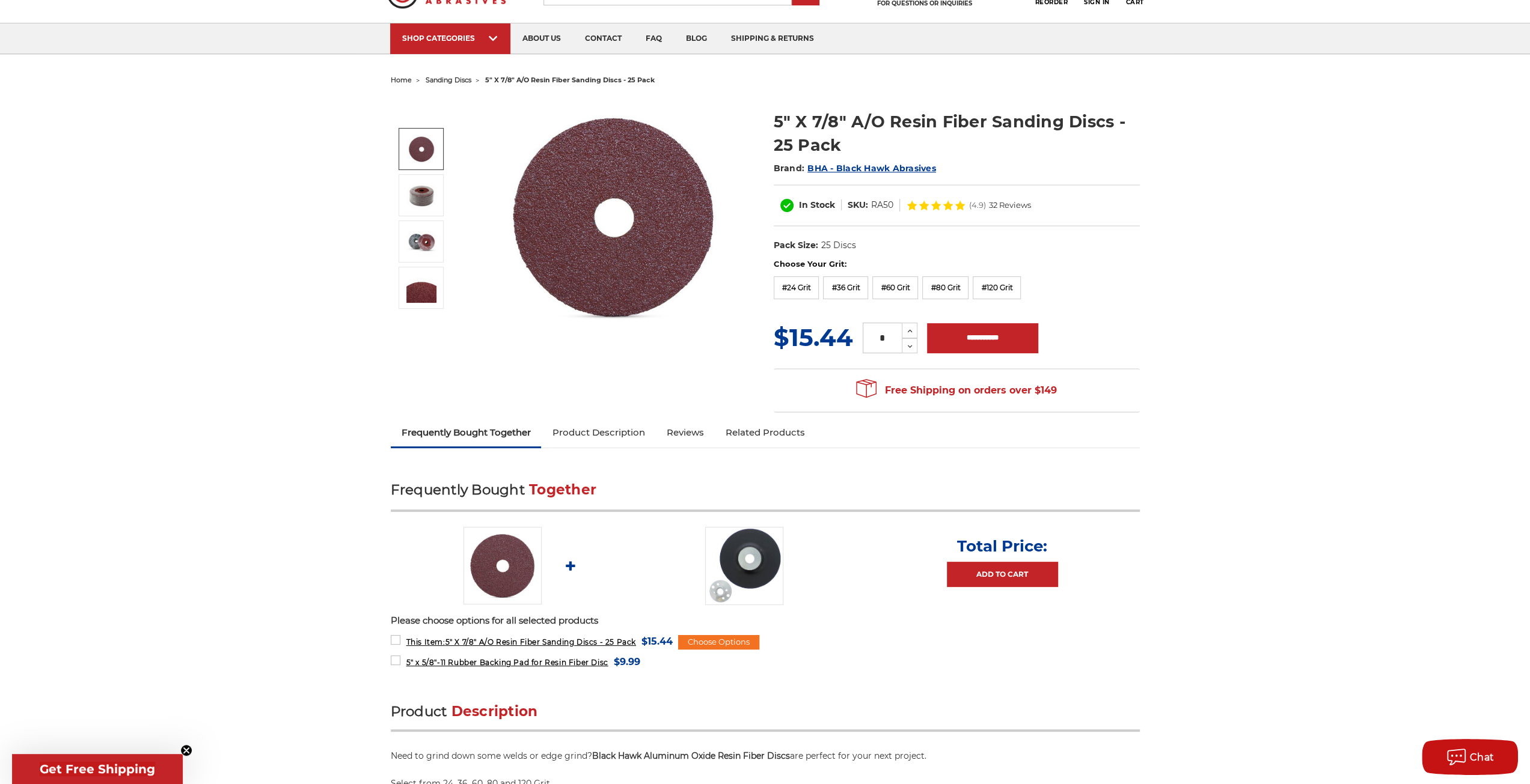
click at [407, 151] on img at bounding box center [421, 149] width 30 height 30
